Goal: Task Accomplishment & Management: Manage account settings

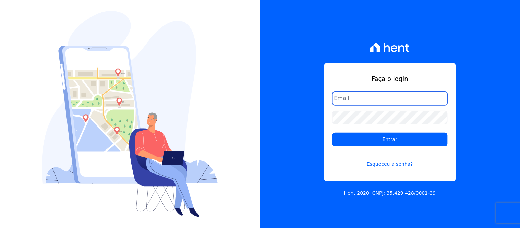
type input "[EMAIL_ADDRESS][DOMAIN_NAME]"
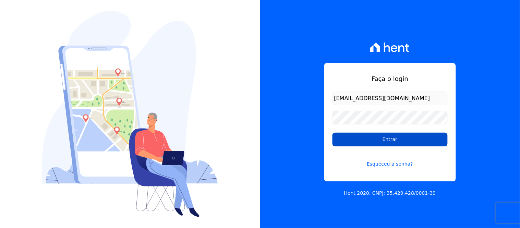
click at [378, 138] on input "Entrar" at bounding box center [390, 140] width 115 height 14
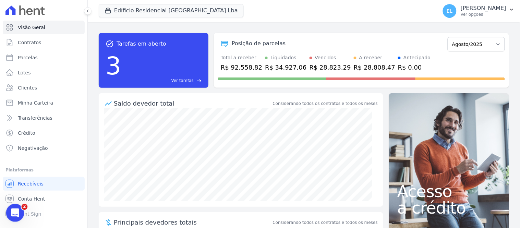
click at [14, 213] on icon "Abertura do Messenger da Intercom" at bounding box center [14, 211] width 5 height 5
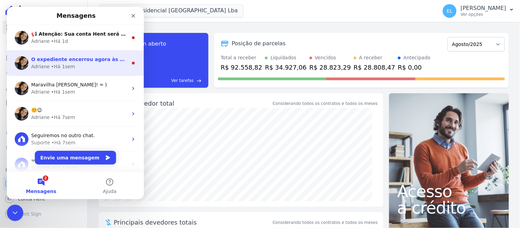
click at [69, 64] on div "• Há 1sem" at bounding box center [63, 66] width 24 height 7
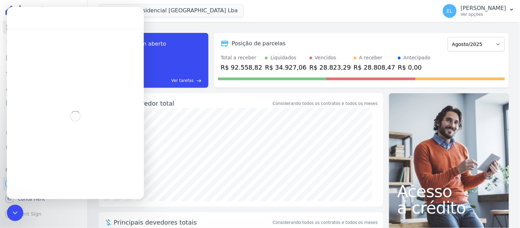
scroll to position [8, 0]
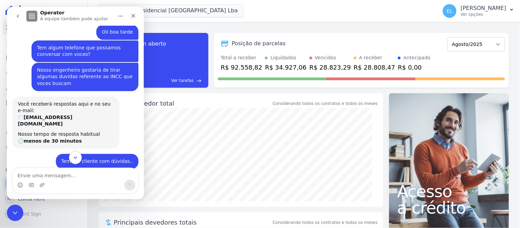
click at [71, 158] on button "Scroll to bottom" at bounding box center [75, 157] width 13 height 13
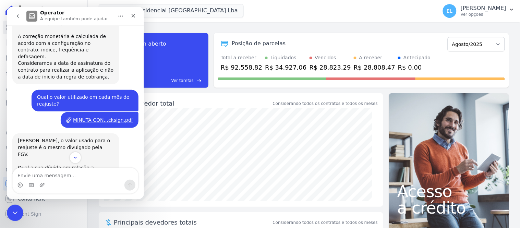
scroll to position [228, 0]
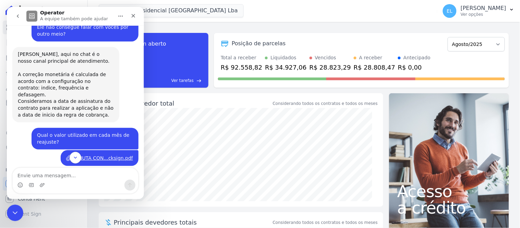
click at [82, 154] on div "MINUTA CON...cksign.pdf" at bounding box center [103, 157] width 60 height 7
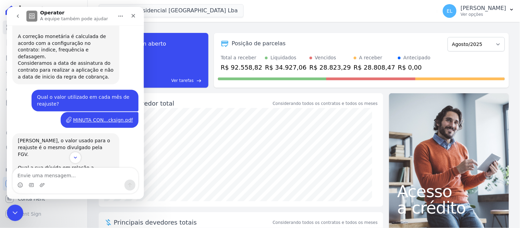
scroll to position [304, 0]
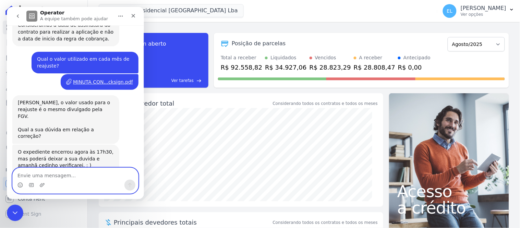
click at [39, 172] on textarea "Envie uma mensagem..." at bounding box center [75, 174] width 126 height 12
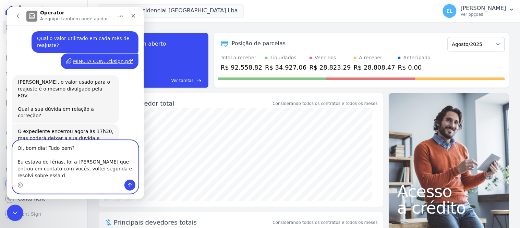
scroll to position [331, 0]
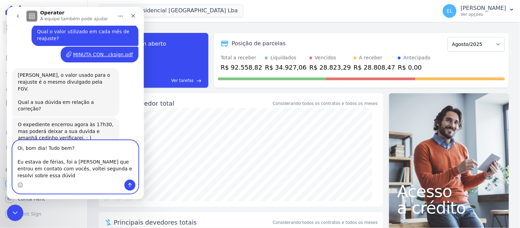
type textarea "Oi, bom dia! Tudo bem? Eu estava de férias, foi a [PERSON_NAME] que entrou em c…"
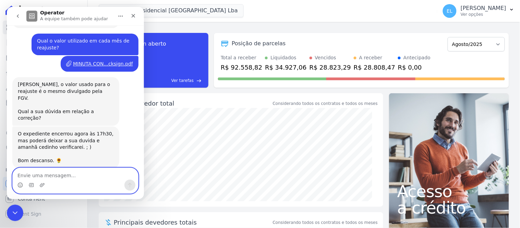
scroll to position [366, 0]
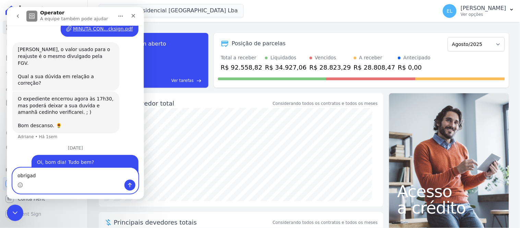
type textarea "obrigada"
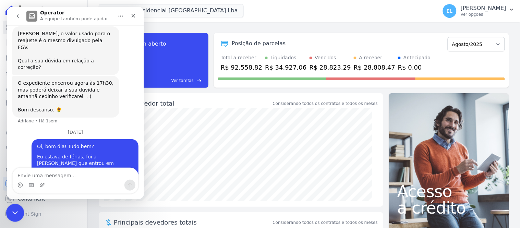
click at [11, 209] on icon "Encerramento do Messenger da Intercom" at bounding box center [14, 212] width 8 height 8
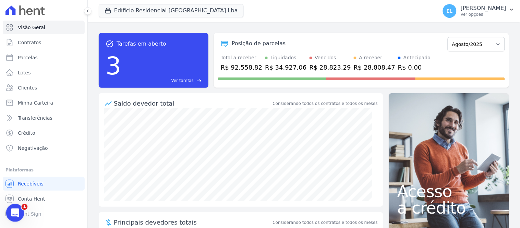
click at [11, 209] on icon "Abertura do Messenger da Intercom" at bounding box center [14, 212] width 11 height 11
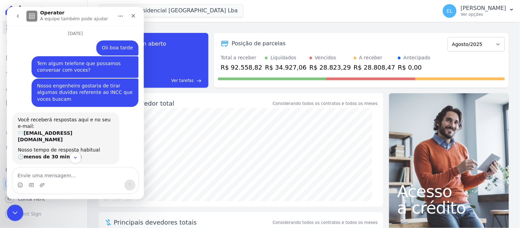
scroll to position [0, 0]
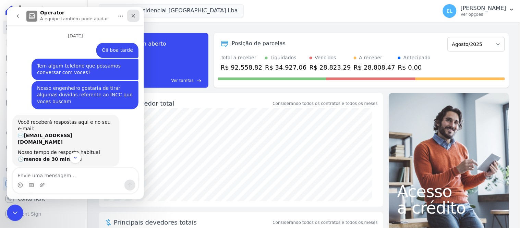
click at [136, 15] on icon "Fechar" at bounding box center [132, 15] width 5 height 5
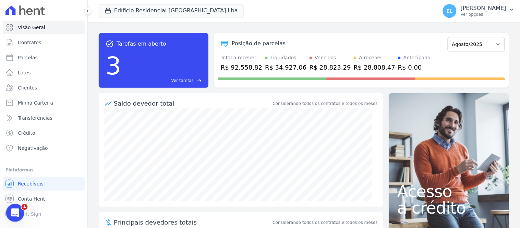
drag, startPoint x: 29, startPoint y: 410, endPoint x: 18, endPoint y: 212, distance: 198.3
click at [19, 212] on icon "Abertura do Messenger da Intercom" at bounding box center [14, 212] width 11 height 11
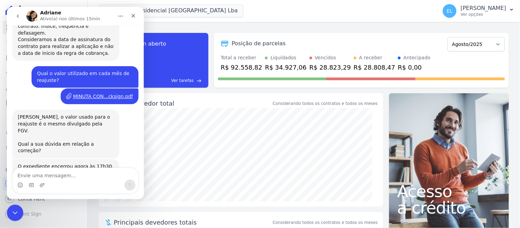
scroll to position [191, 0]
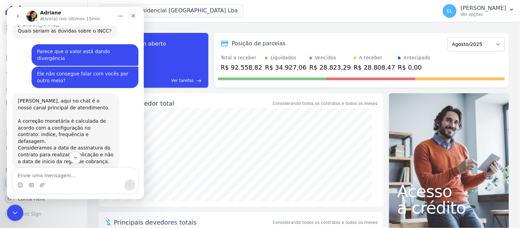
click at [15, 16] on icon "go back" at bounding box center [17, 15] width 5 height 5
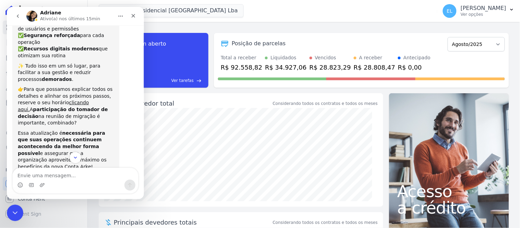
scroll to position [107, 0]
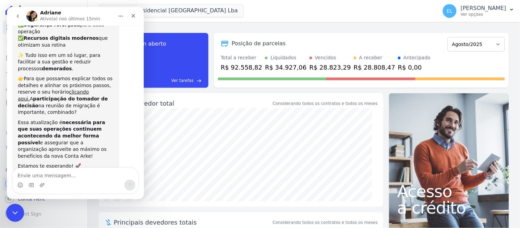
click at [16, 215] on icon "Encerramento do Messenger da Intercom" at bounding box center [14, 212] width 8 height 8
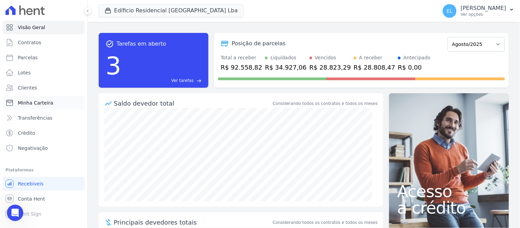
click at [48, 105] on span "Minha Carteira" at bounding box center [35, 102] width 35 height 7
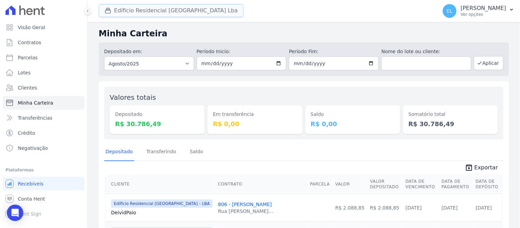
click at [127, 11] on button "Edíficio Residencial [GEOGRAPHIC_DATA] Lba" at bounding box center [171, 10] width 145 height 13
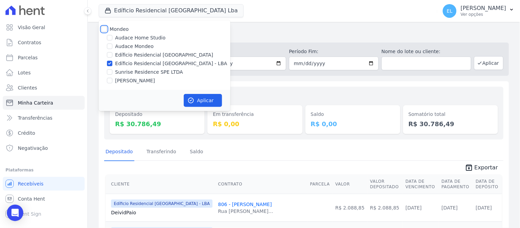
click at [105, 28] on input "Mondeo" at bounding box center [104, 28] width 5 height 5
checkbox input "true"
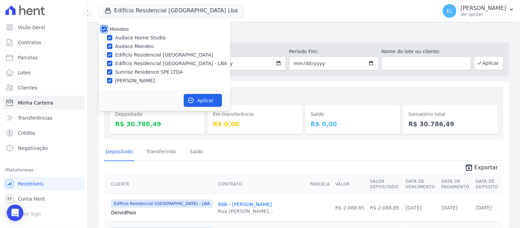
checkbox input "true"
click at [110, 35] on input "Audace Home Studio" at bounding box center [109, 37] width 5 height 5
checkbox input "false"
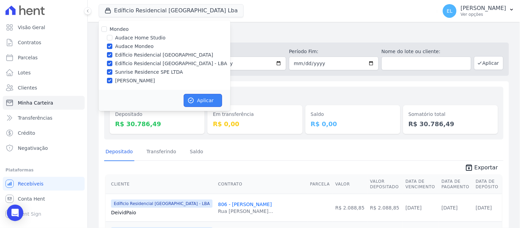
click at [210, 100] on button "Aplicar" at bounding box center [203, 100] width 38 height 13
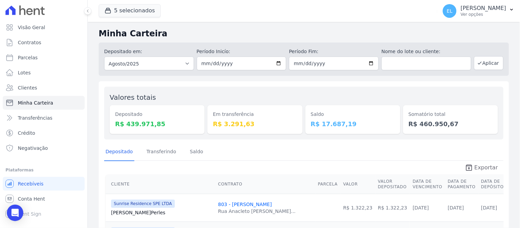
click at [488, 168] on span "Exportar" at bounding box center [487, 168] width 24 height 8
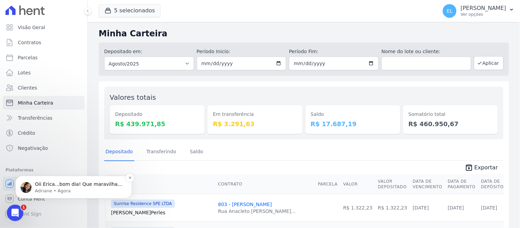
click at [93, 184] on p "Oii Erica...bom dia! Que maravilha. Seja bem vinda de volta. 🌻 Obrigada por inf…" at bounding box center [79, 184] width 89 height 7
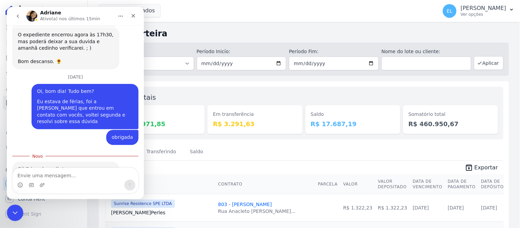
scroll to position [434, 0]
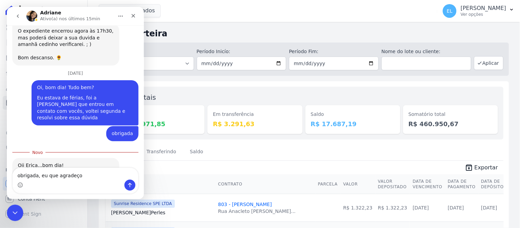
type textarea "obrigada, eu que agradeço!"
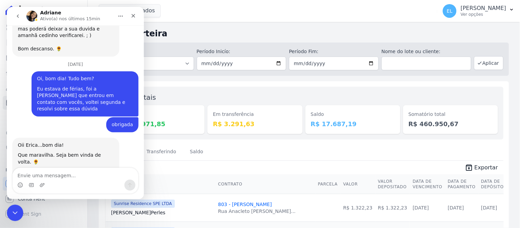
scroll to position [443, 0]
click at [14, 212] on icon "Encerramento do Messenger da Intercom" at bounding box center [14, 212] width 8 height 8
